Goal: Task Accomplishment & Management: Manage account settings

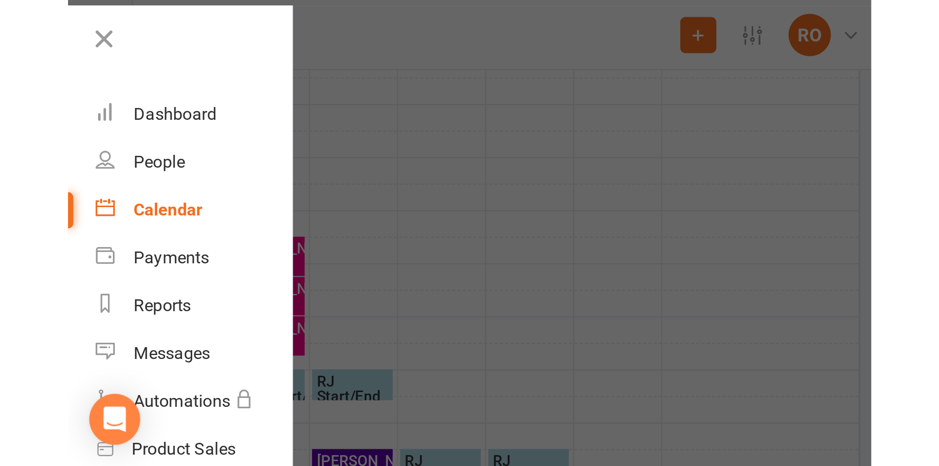
scroll to position [335, 0]
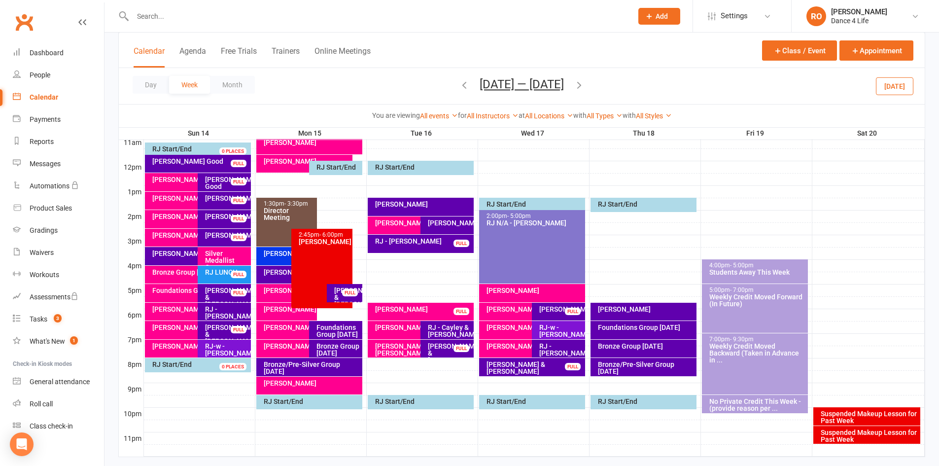
click at [749, 75] on div "Day Week Month [DATE] — [DATE] [DATE] Sun Mon Tue Wed Thu Fri Sat 31 01 02 03 0…" at bounding box center [522, 86] width 806 height 36
click at [749, 81] on button "[DATE]" at bounding box center [894, 86] width 37 height 18
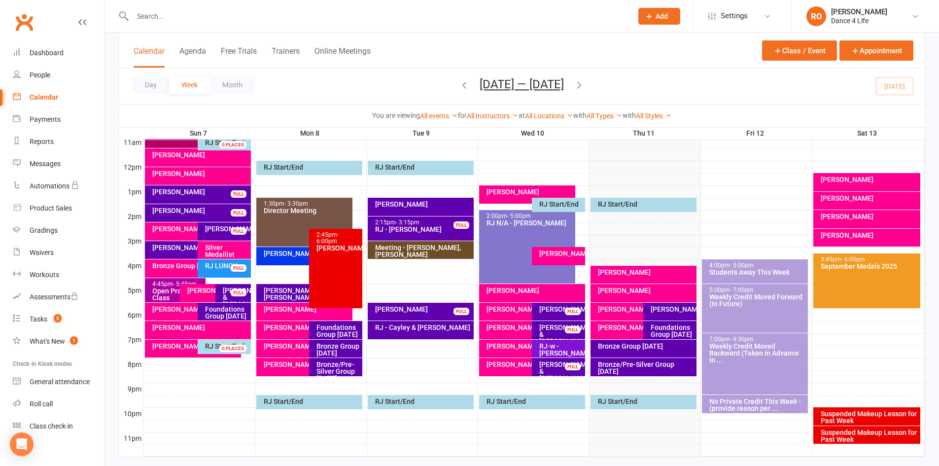
click at [749, 85] on div "Day Week Month [DATE] — [DATE] [DATE] Sun Mon Tue Wed Thu Fri Sat 31 01 02 03 0…" at bounding box center [522, 86] width 806 height 36
click at [50, 160] on div "Messages" at bounding box center [45, 164] width 31 height 8
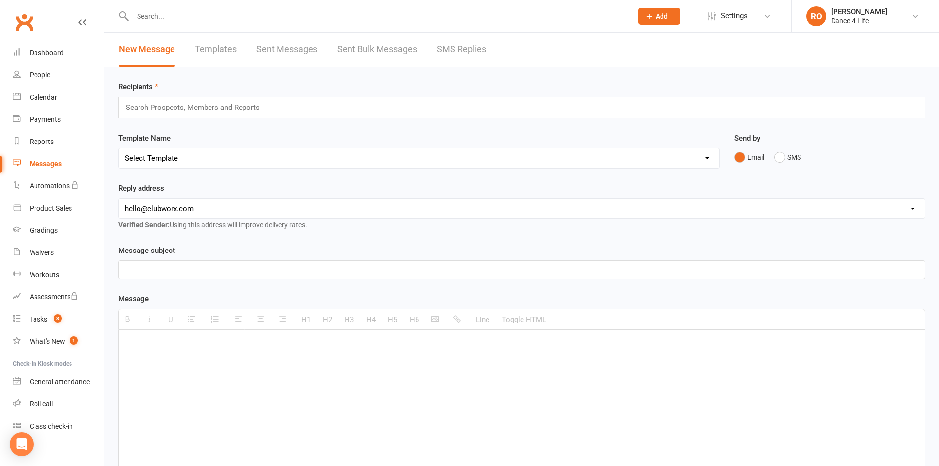
click at [216, 56] on link "Templates" at bounding box center [216, 50] width 42 height 34
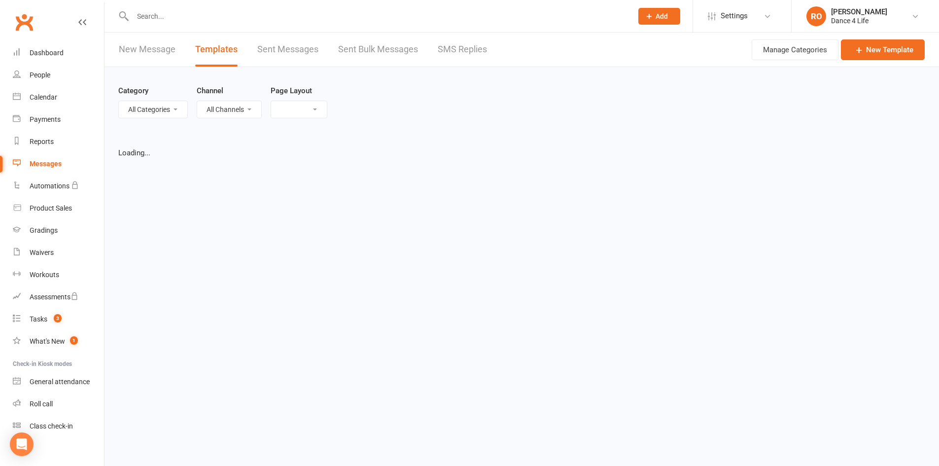
select select "list"
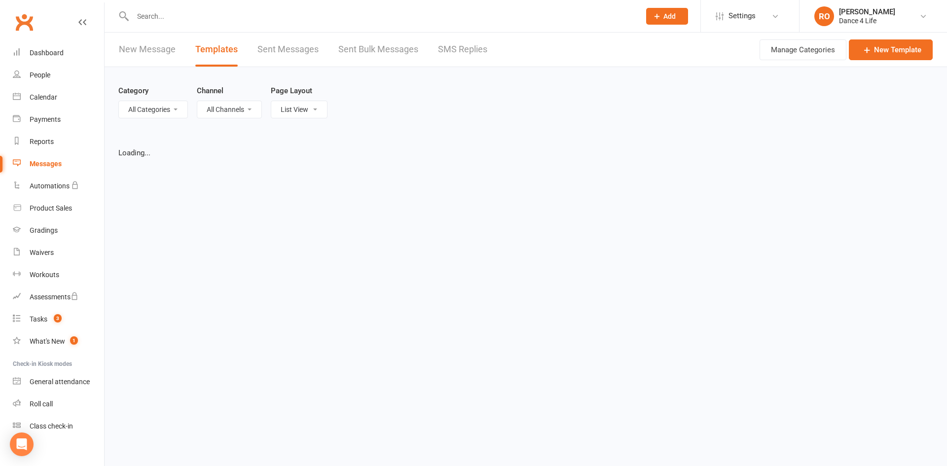
select select "100"
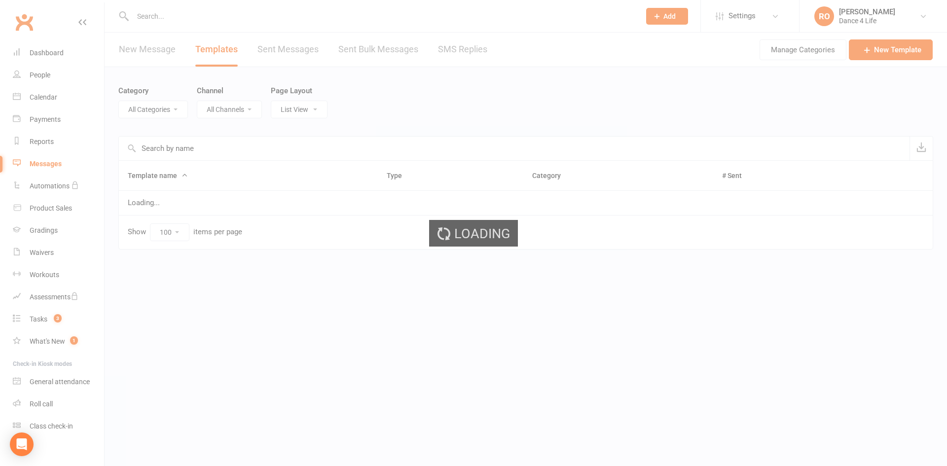
select select "5973"
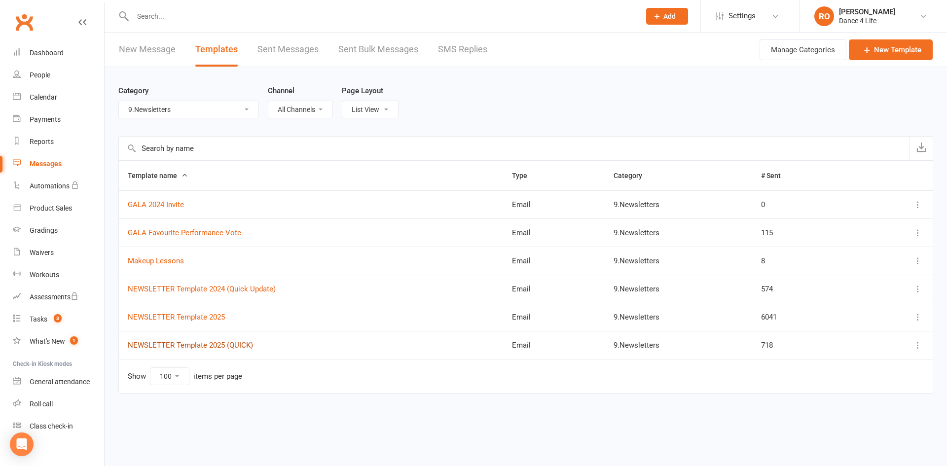
click at [242, 344] on link "NEWSLETTER Template 2025 (QUICK)" at bounding box center [190, 345] width 125 height 9
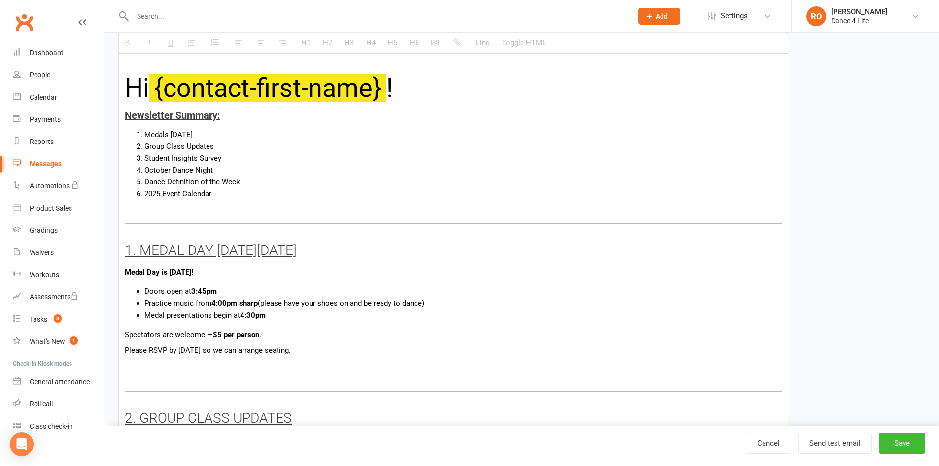
scroll to position [296, 0]
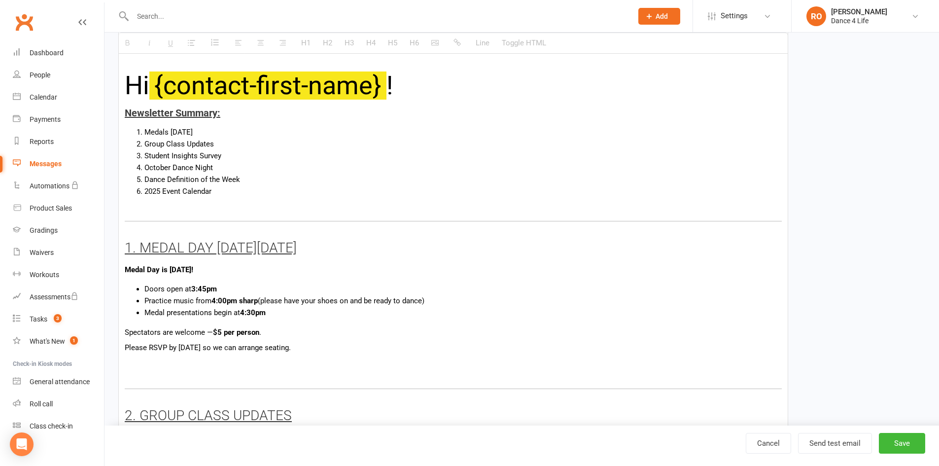
click at [400, 317] on li "Medal presentations begin at 4:30pm" at bounding box center [462, 313] width 637 height 12
click at [404, 309] on li "Medal presentations begin at 4:30pm" at bounding box center [462, 313] width 637 height 12
click at [405, 300] on li "Practice music from 4:00pm sharp (please have your shoes on and be ready to dan…" at bounding box center [462, 301] width 637 height 12
click at [467, 306] on li "Practice music from 4:00pm sharp (please have your shoes on and be ready to dan…" at bounding box center [462, 301] width 637 height 12
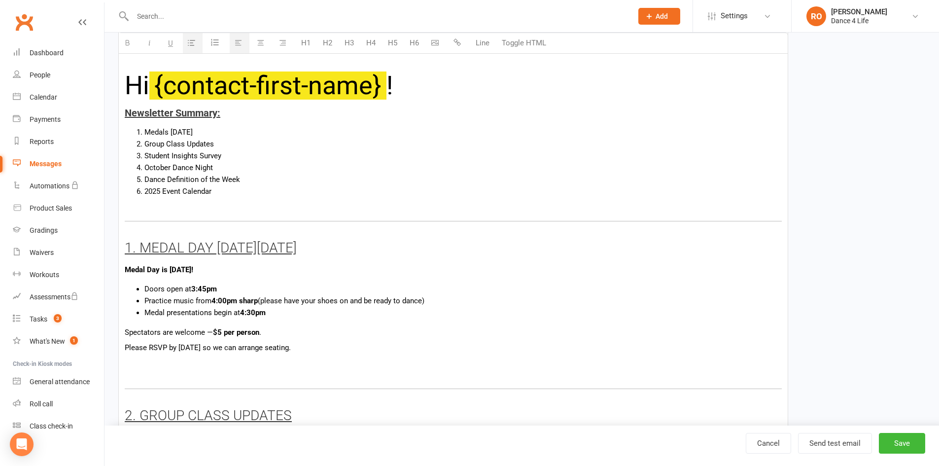
click at [454, 316] on li "Medal presentations begin at 4:30pm" at bounding box center [462, 313] width 637 height 12
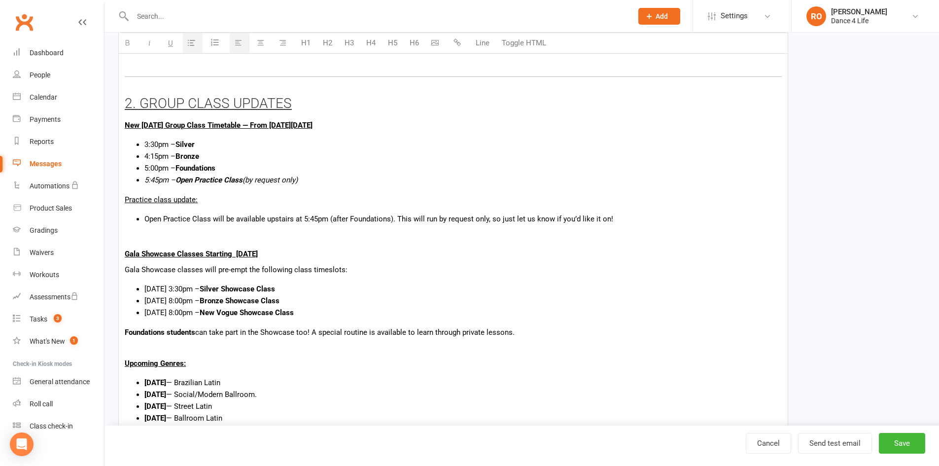
scroll to position [592, 0]
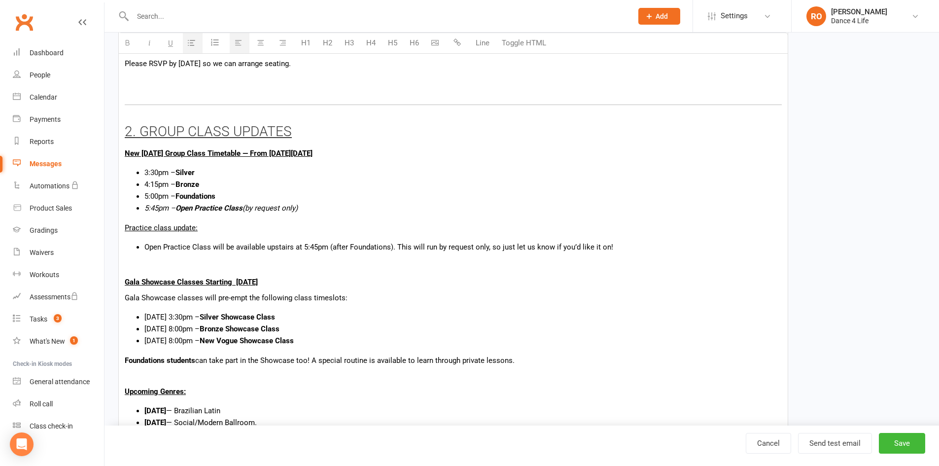
click at [291, 251] on li "Open Practice Class will be available upstairs at 5:45pm (after Foundations). T…" at bounding box center [462, 247] width 637 height 12
click at [390, 152] on p "New [DATE] Group Class Timetable — From [DATE][DATE]" at bounding box center [453, 153] width 657 height 12
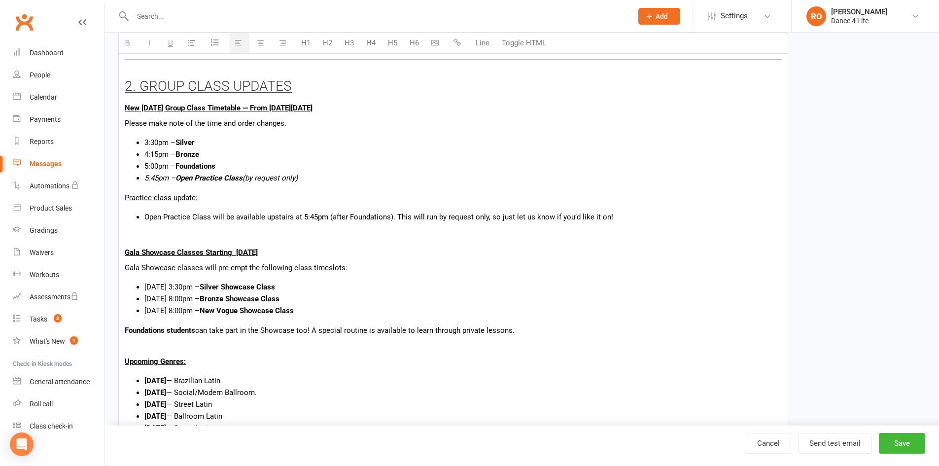
scroll to position [641, 0]
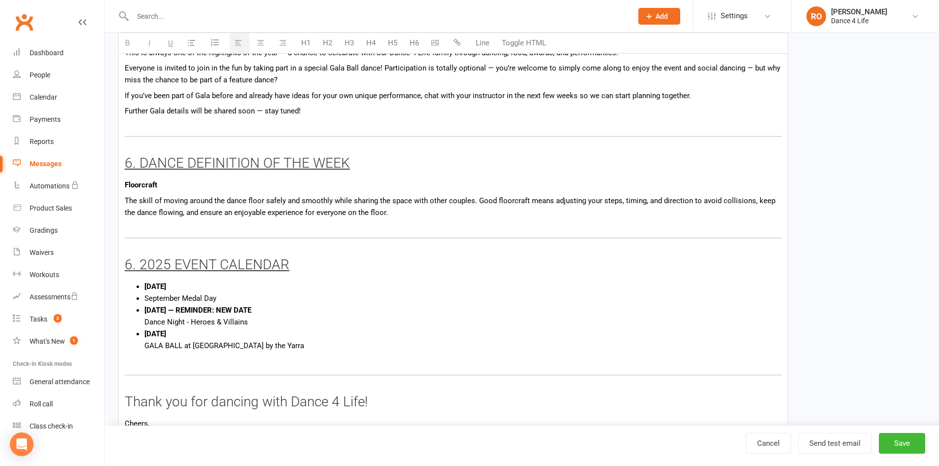
scroll to position [1578, 0]
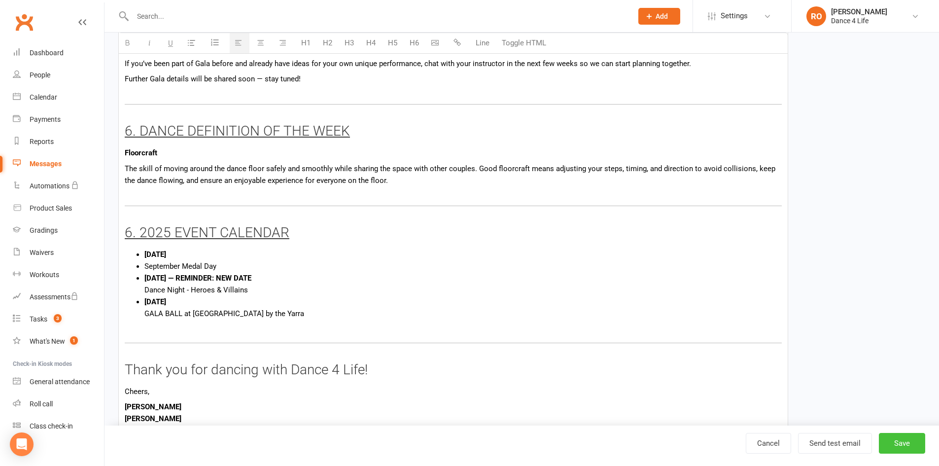
click at [749, 359] on button "Save" at bounding box center [902, 443] width 46 height 21
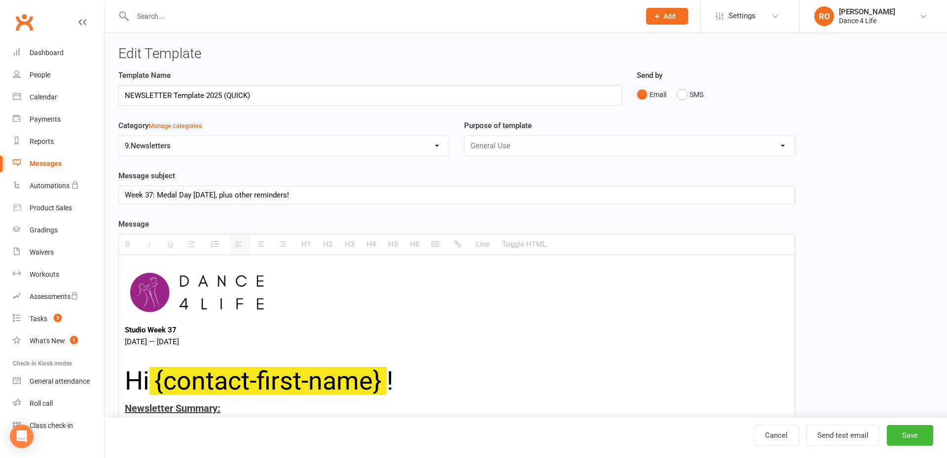
select select "100"
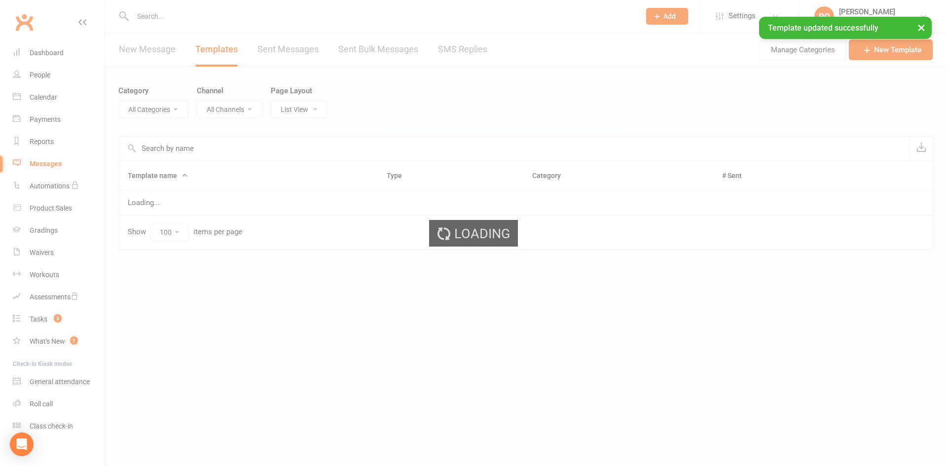
select select "5973"
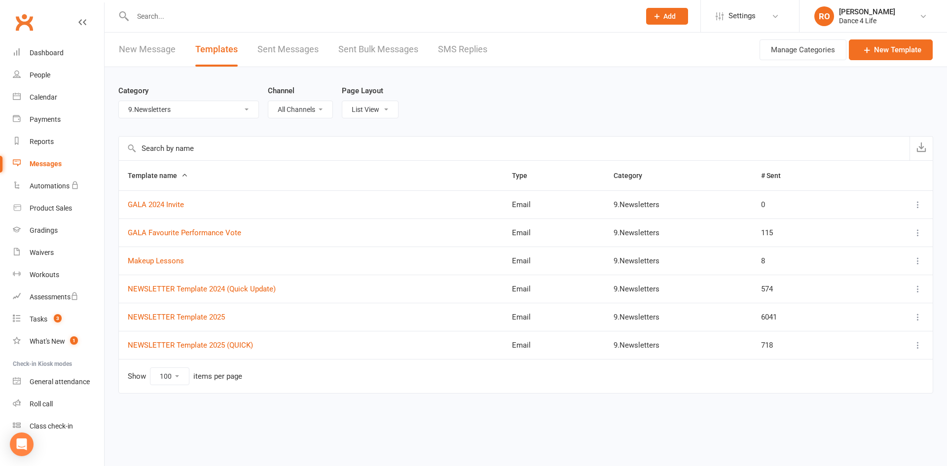
click at [230, 16] on input "text" at bounding box center [381, 16] width 503 height 14
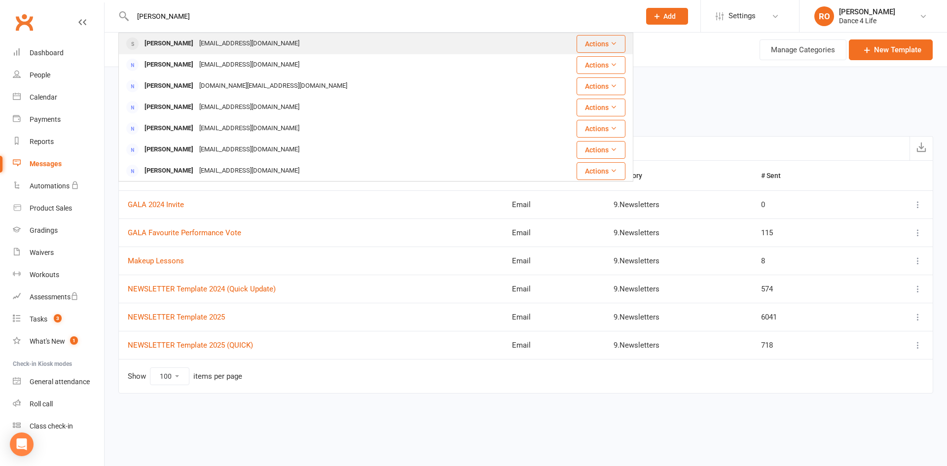
type input "[PERSON_NAME]"
click at [214, 42] on div "[EMAIL_ADDRESS][DOMAIN_NAME]" at bounding box center [249, 43] width 106 height 14
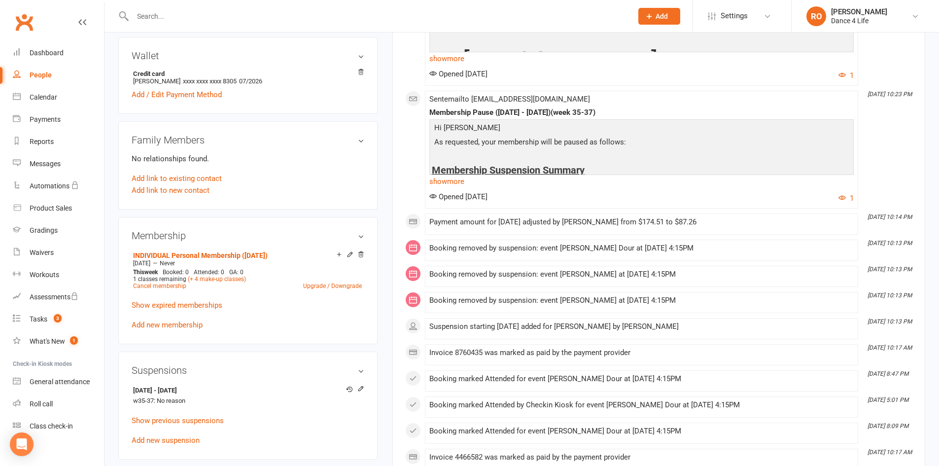
scroll to position [345, 0]
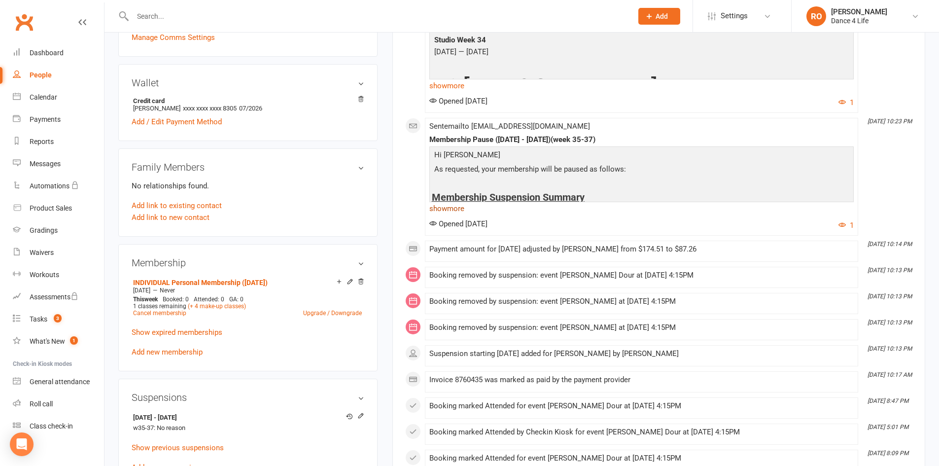
click at [458, 210] on link "show more" at bounding box center [641, 209] width 424 height 14
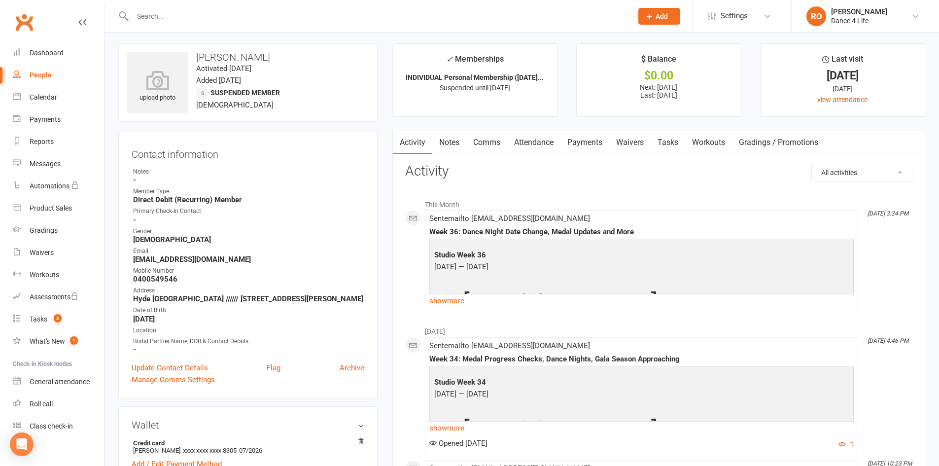
scroll to position [0, 0]
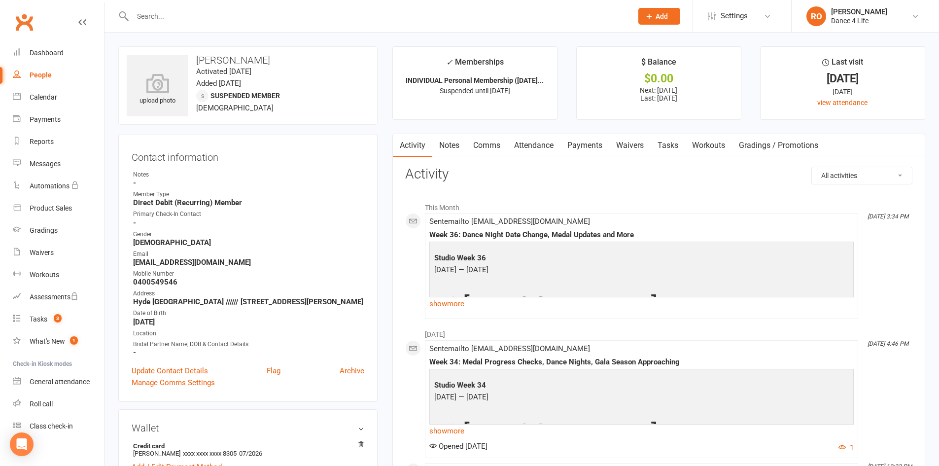
click at [578, 141] on link "Payments" at bounding box center [585, 145] width 49 height 23
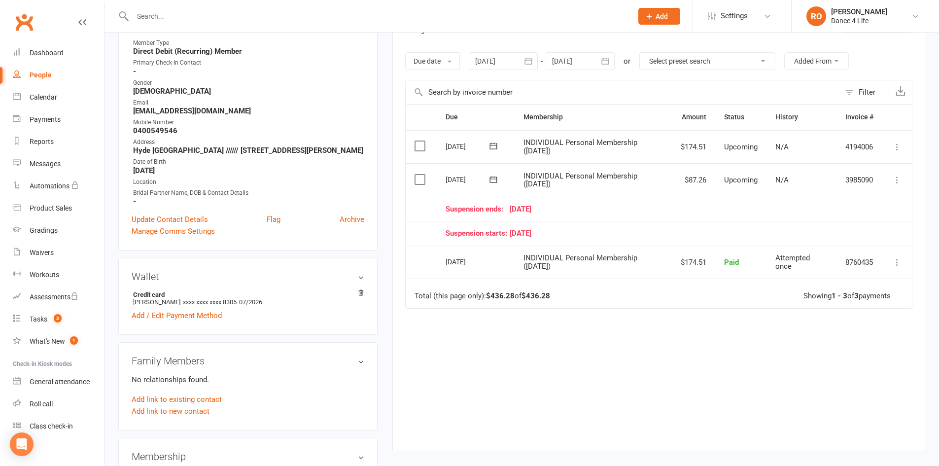
scroll to position [148, 0]
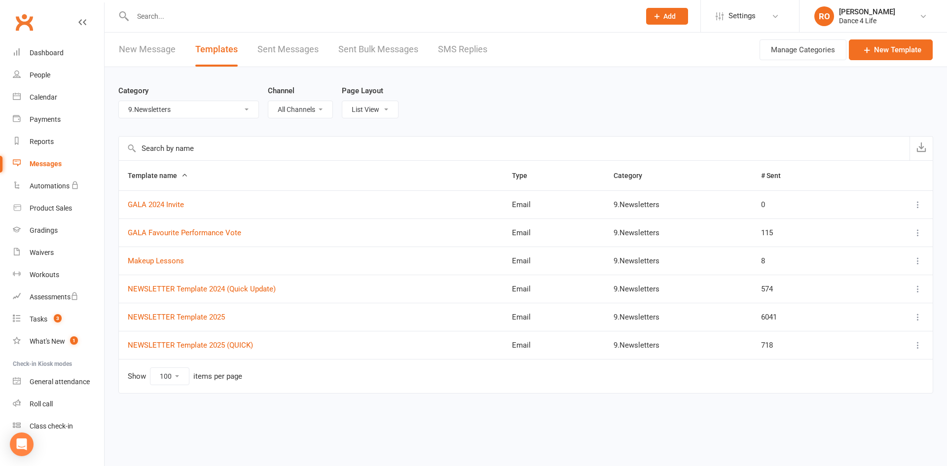
select select "5973"
select select "100"
